Goal: Navigation & Orientation: Find specific page/section

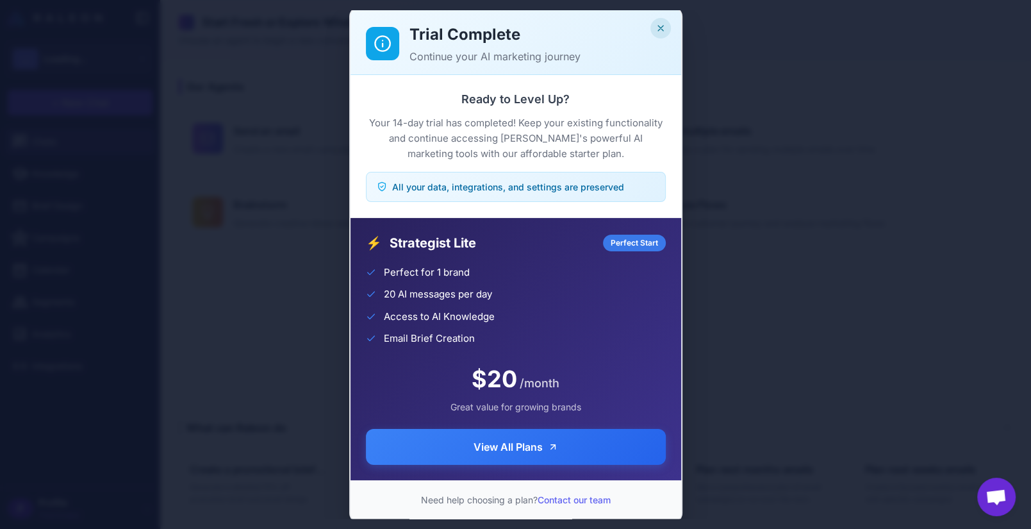
click at [658, 27] on icon "Close" at bounding box center [660, 28] width 10 height 10
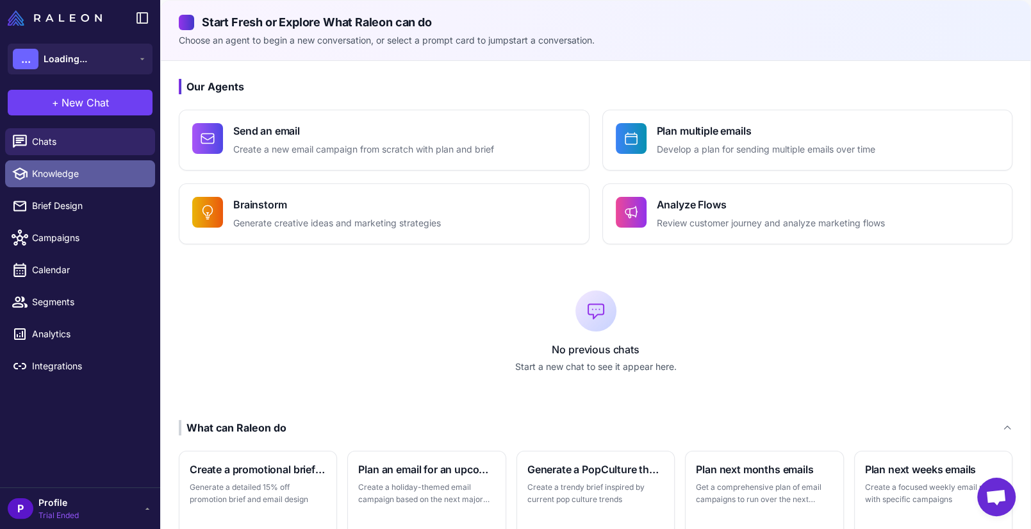
click at [89, 181] on span "Knowledge" at bounding box center [88, 174] width 113 height 14
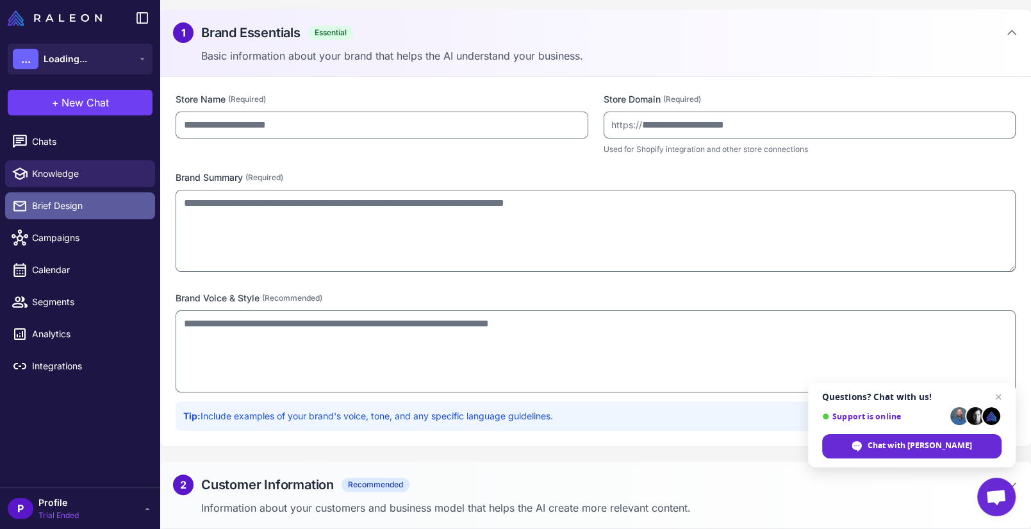
scroll to position [71, 0]
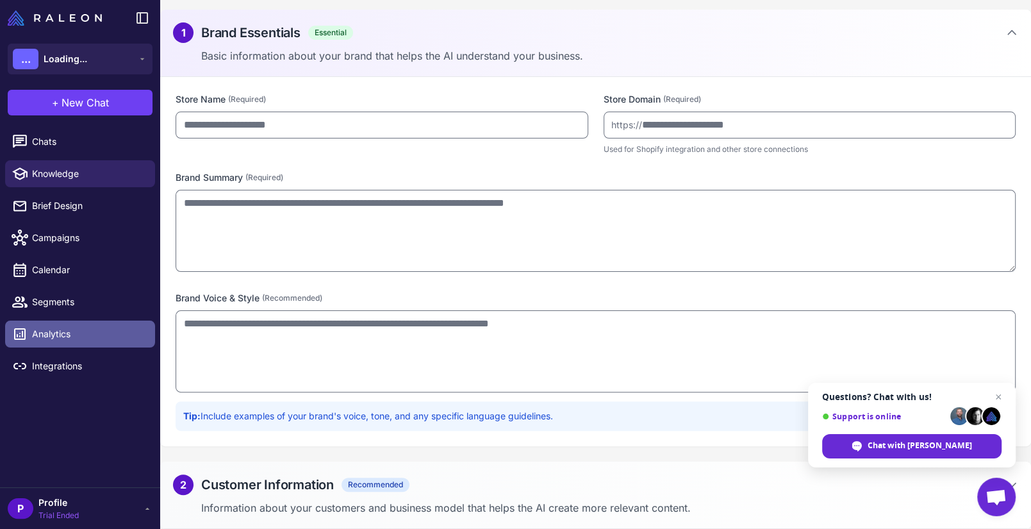
click at [85, 341] on span "Analytics" at bounding box center [88, 334] width 113 height 14
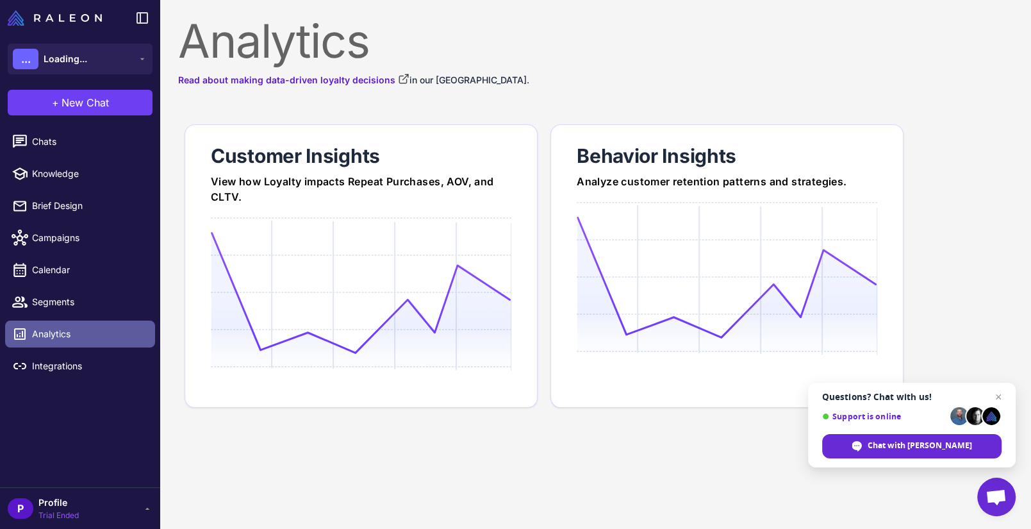
scroll to position [131, 0]
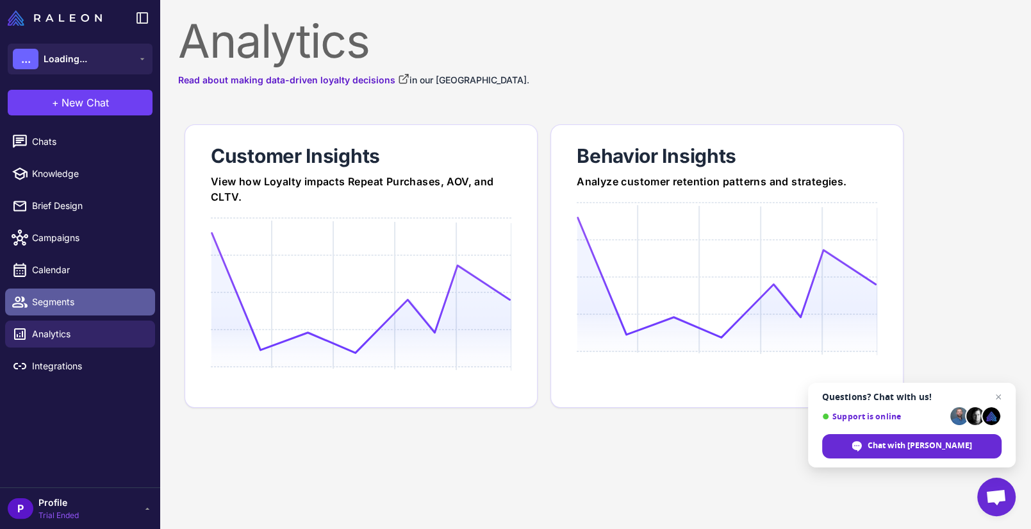
click at [66, 309] on span "Segments" at bounding box center [88, 302] width 113 height 14
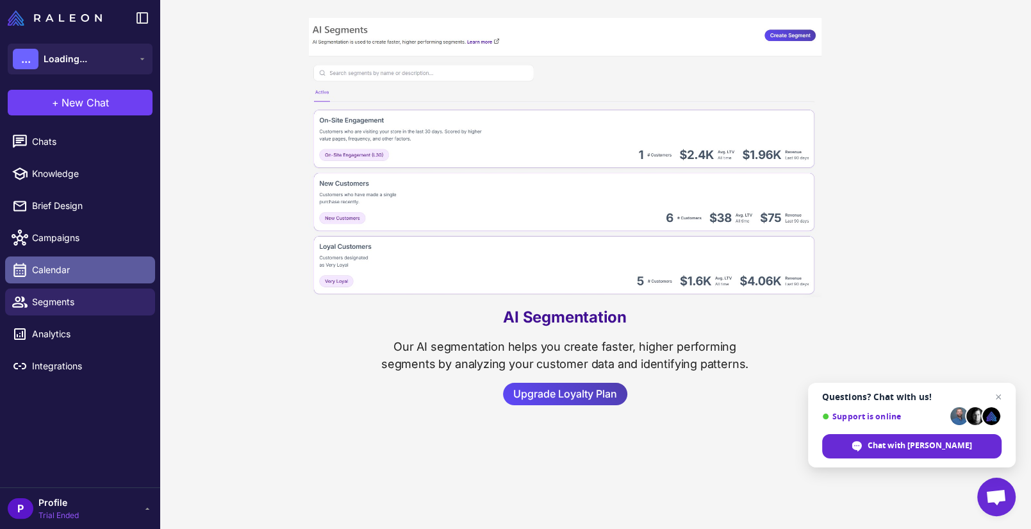
click at [81, 283] on link "Calendar" at bounding box center [80, 269] width 150 height 27
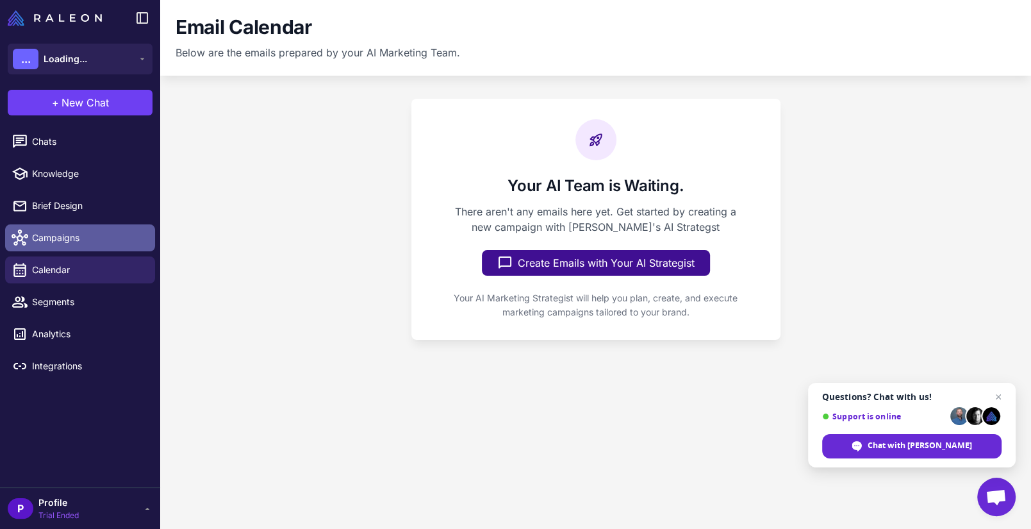
click at [90, 245] on span "Campaigns" at bounding box center [88, 238] width 113 height 14
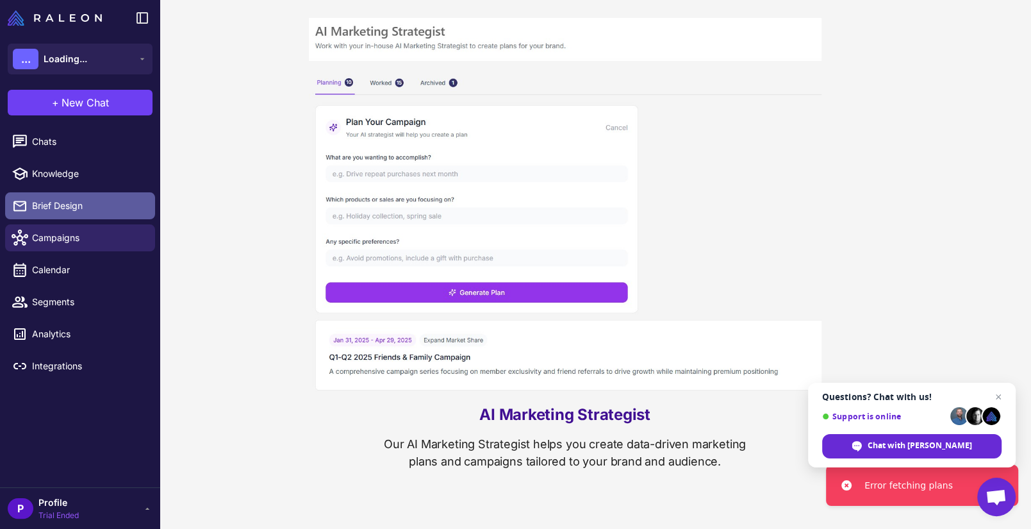
click at [86, 213] on span "Brief Design" at bounding box center [88, 206] width 113 height 14
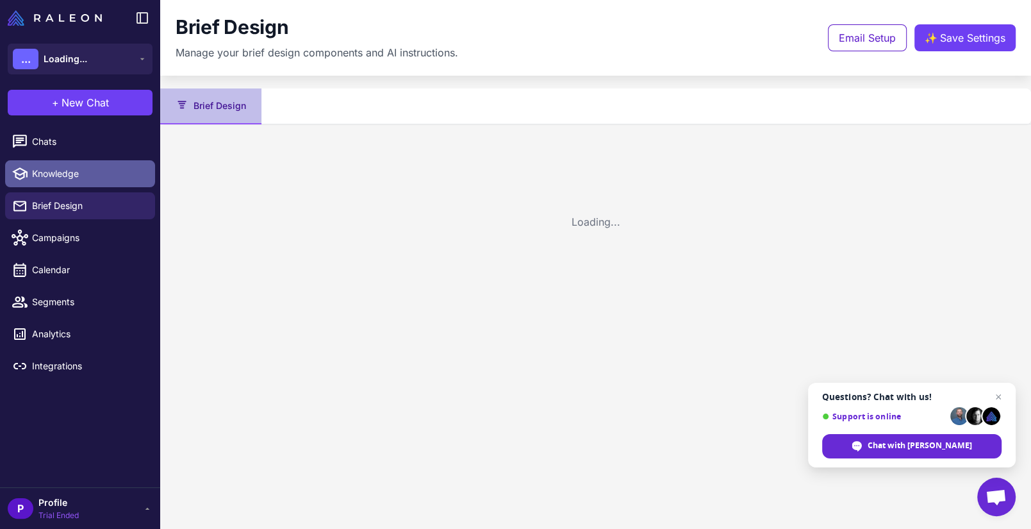
click at [87, 181] on span "Knowledge" at bounding box center [88, 174] width 113 height 14
